Goal: Information Seeking & Learning: Learn about a topic

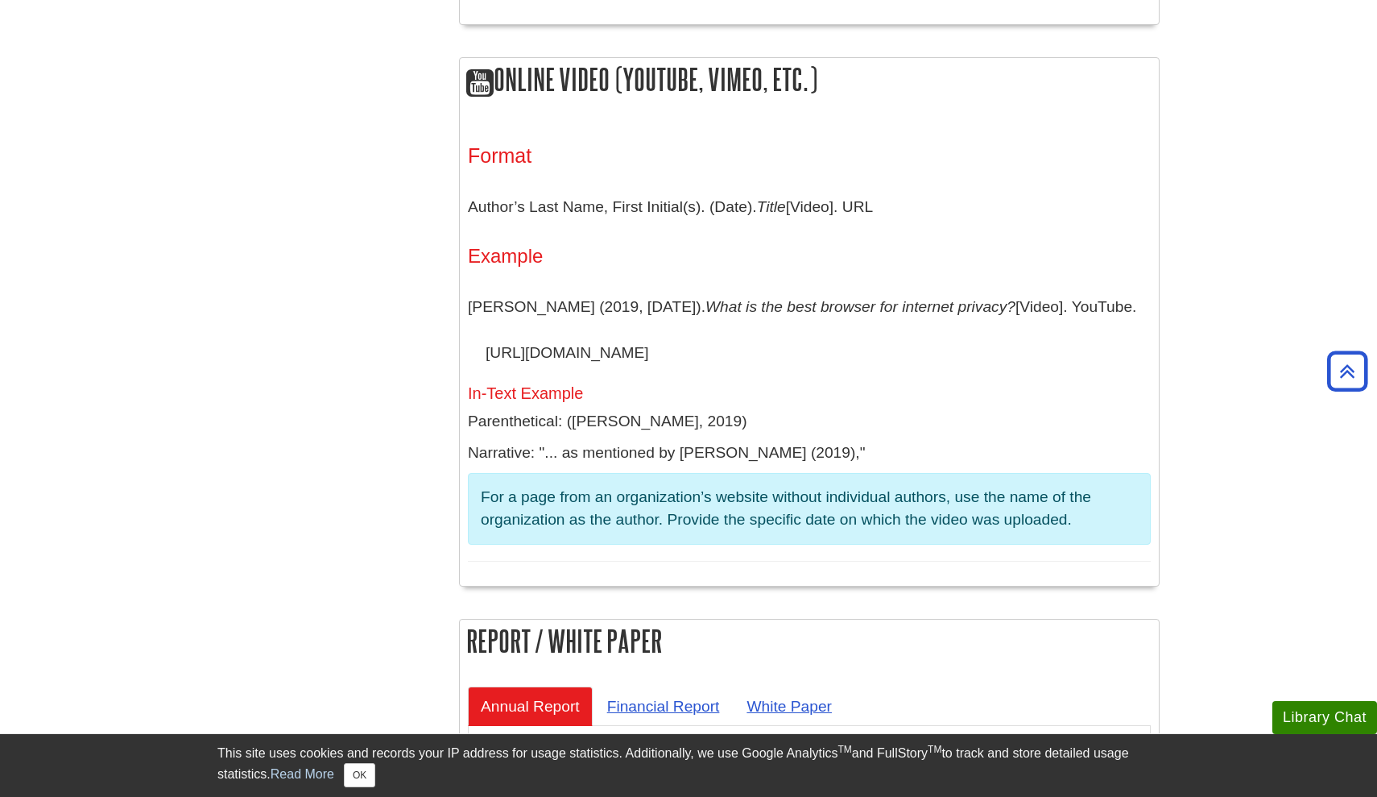
scroll to position [4446, 0]
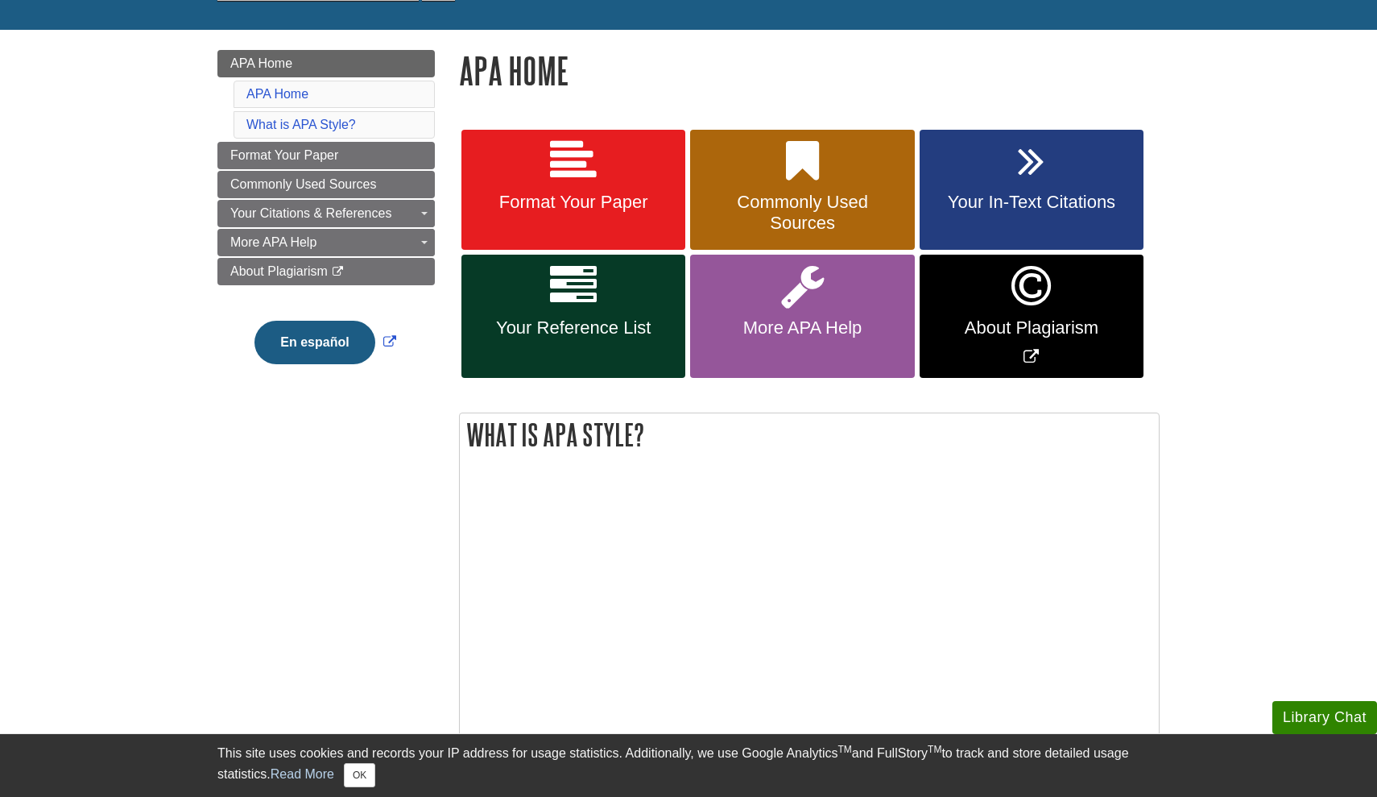
scroll to position [193, 0]
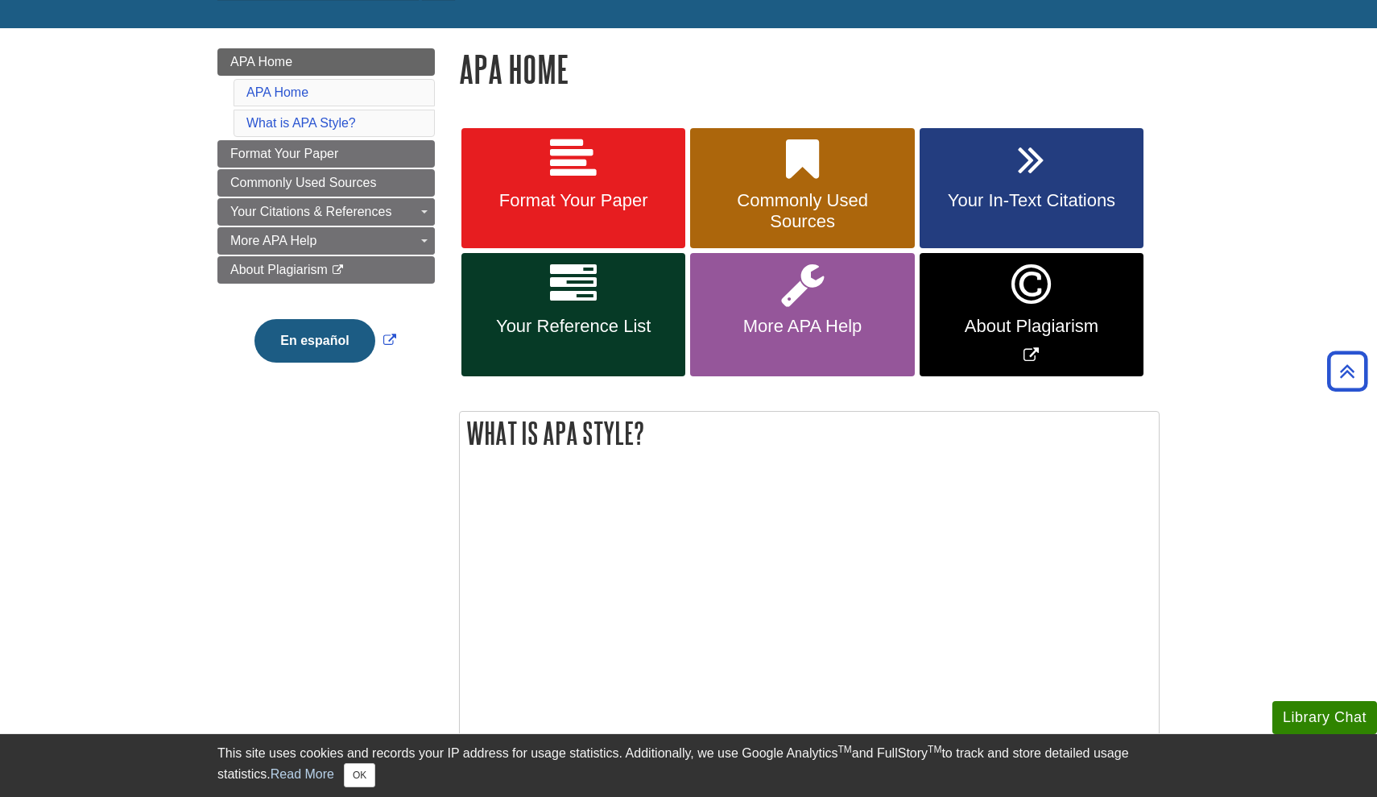
click at [653, 199] on span "Format Your Paper" at bounding box center [574, 200] width 200 height 21
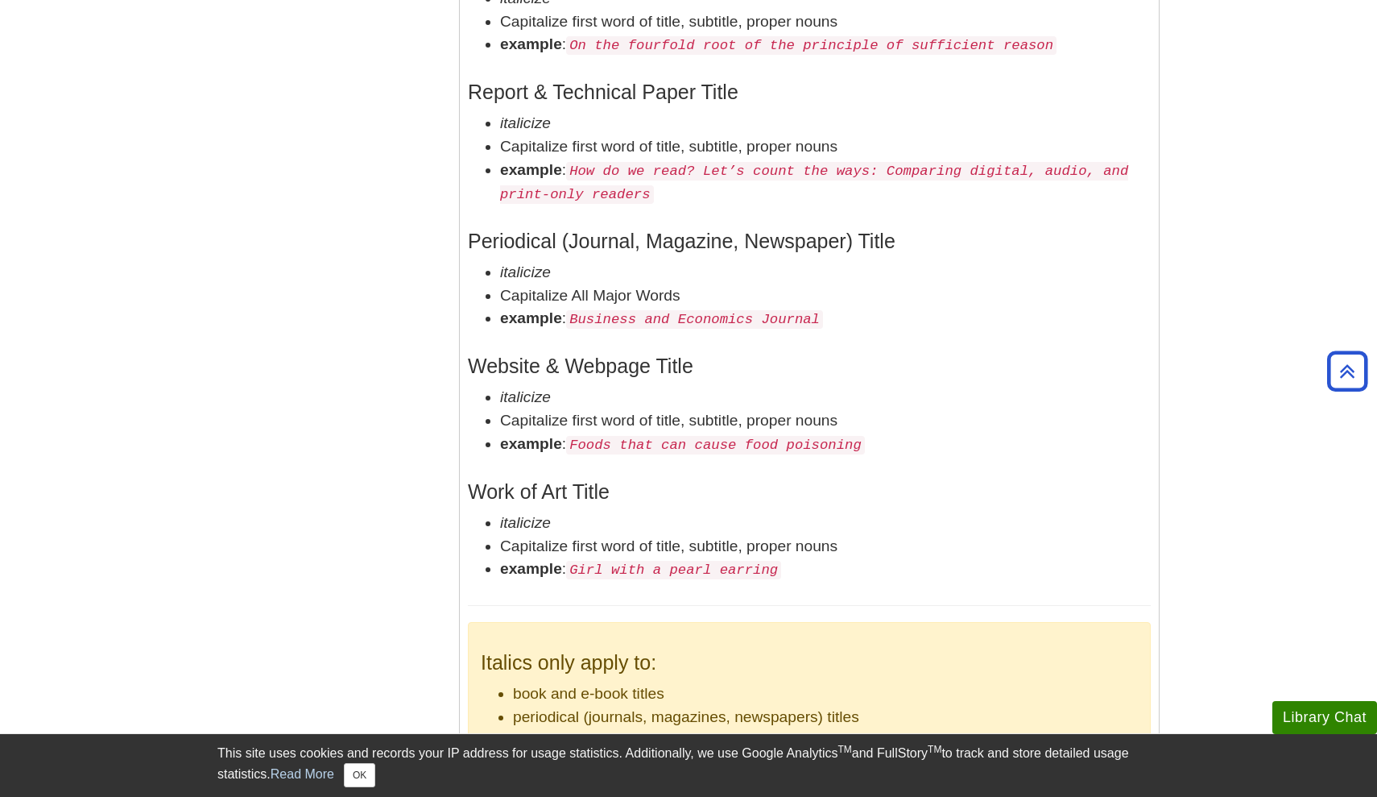
scroll to position [3003, 0]
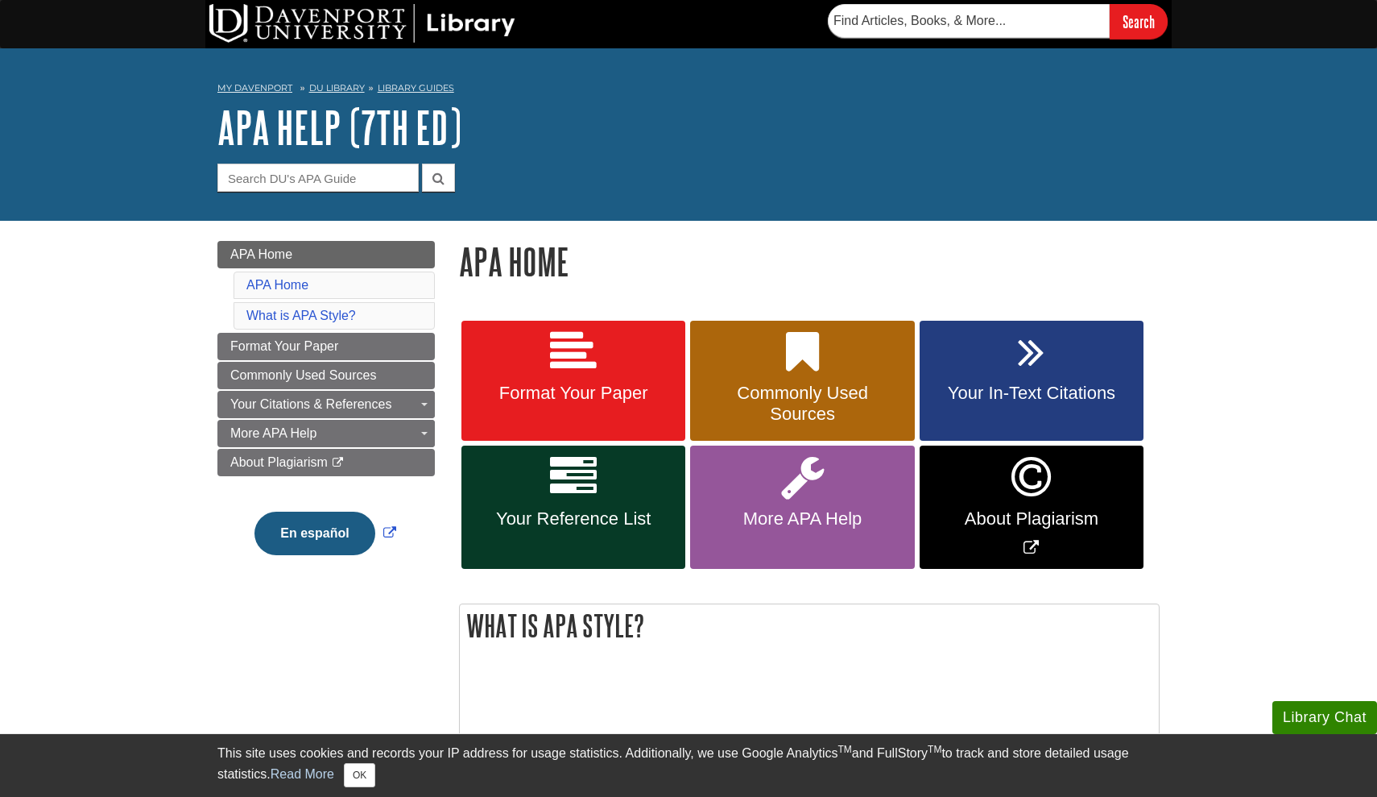
click at [1046, 400] on span "Your In-Text Citations" at bounding box center [1032, 393] width 200 height 21
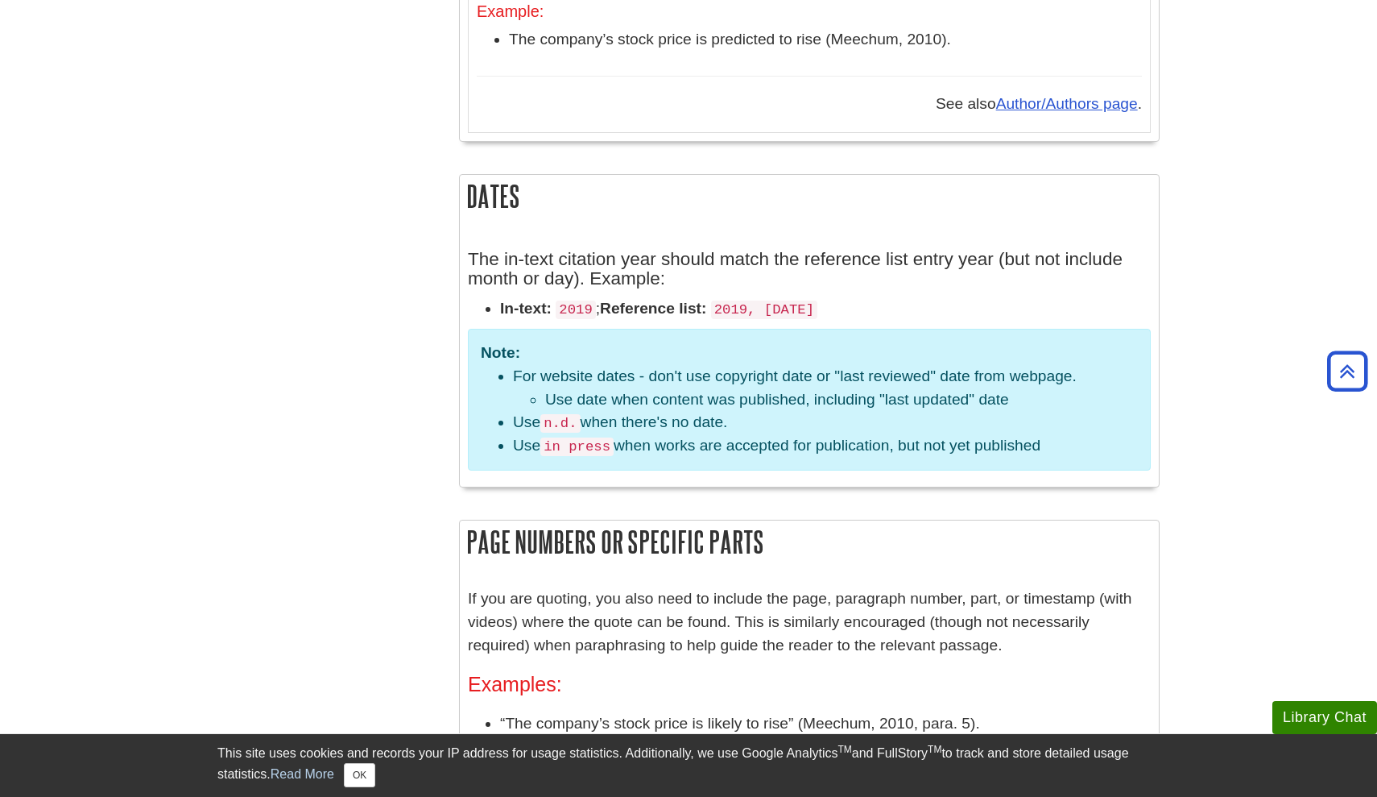
scroll to position [1945, 0]
